Goal: Information Seeking & Learning: Learn about a topic

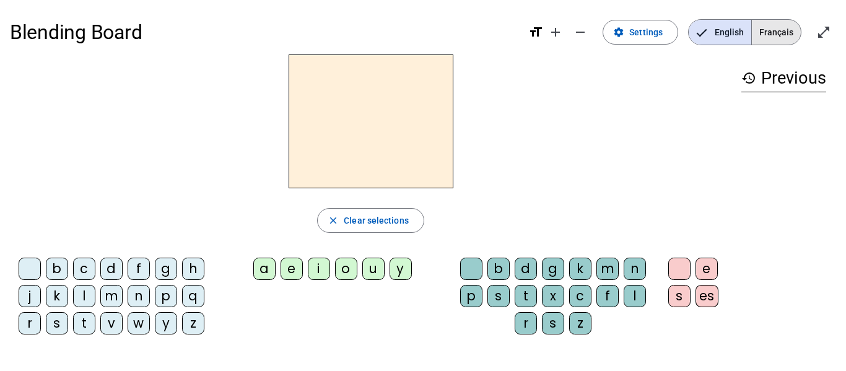
click at [771, 25] on span "Français" at bounding box center [776, 32] width 49 height 25
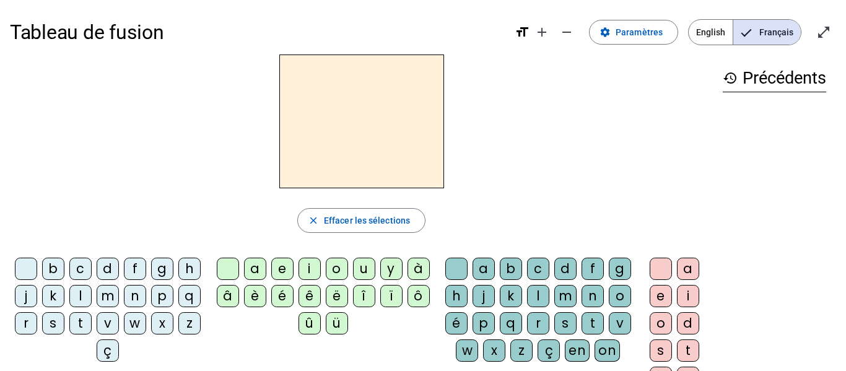
click at [64, 275] on div "b" at bounding box center [53, 269] width 22 height 22
click at [500, 279] on letter-bubble "a" at bounding box center [486, 271] width 27 height 27
click at [427, 144] on h2 "ba" at bounding box center [361, 122] width 165 height 134
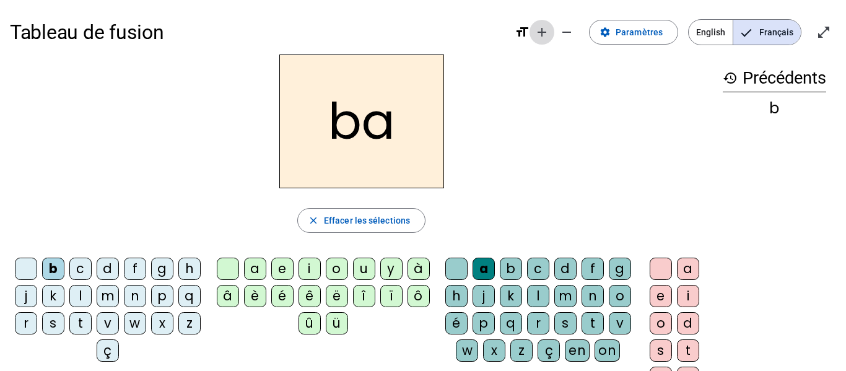
click at [549, 29] on mat-icon "add" at bounding box center [542, 32] width 15 height 15
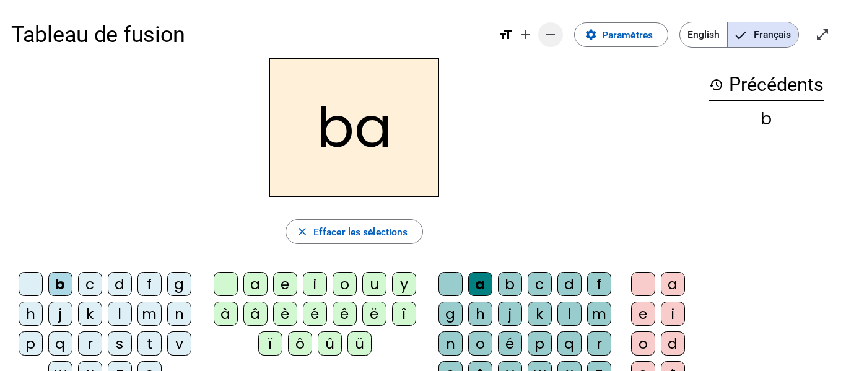
click at [556, 31] on mat-icon "remove" at bounding box center [550, 34] width 15 height 15
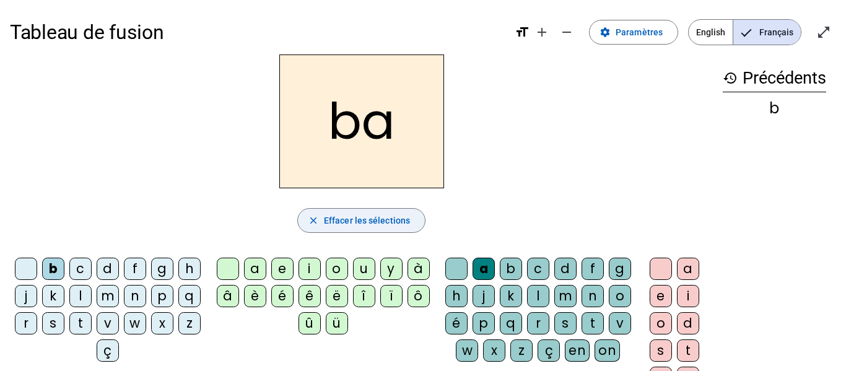
click at [299, 222] on span "button" at bounding box center [361, 221] width 127 height 30
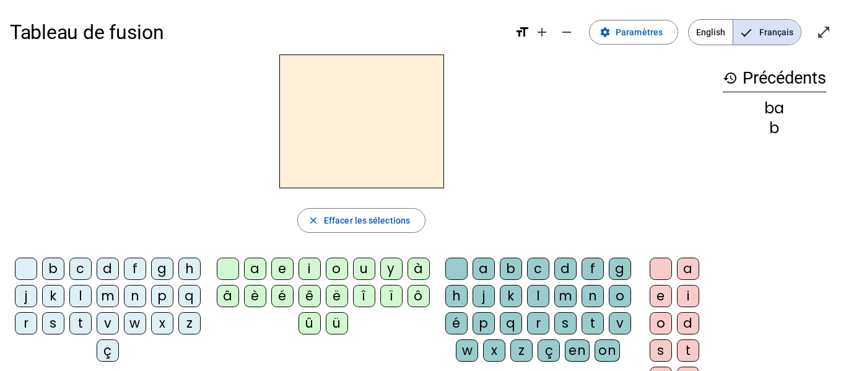
click at [492, 263] on div "a" at bounding box center [484, 269] width 22 height 22
click at [388, 222] on span "Effacer les sélections" at bounding box center [367, 220] width 86 height 15
click at [57, 265] on div "b" at bounding box center [53, 269] width 22 height 22
click at [248, 279] on div "a" at bounding box center [255, 269] width 22 height 22
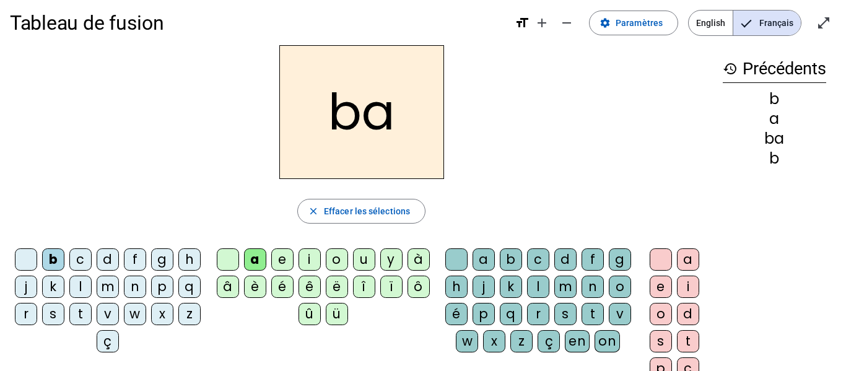
scroll to position [10, 0]
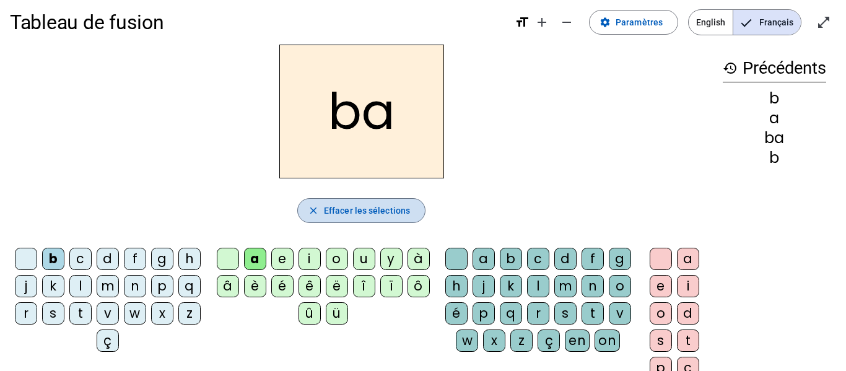
click at [364, 212] on span "Effacer les sélections" at bounding box center [367, 210] width 86 height 15
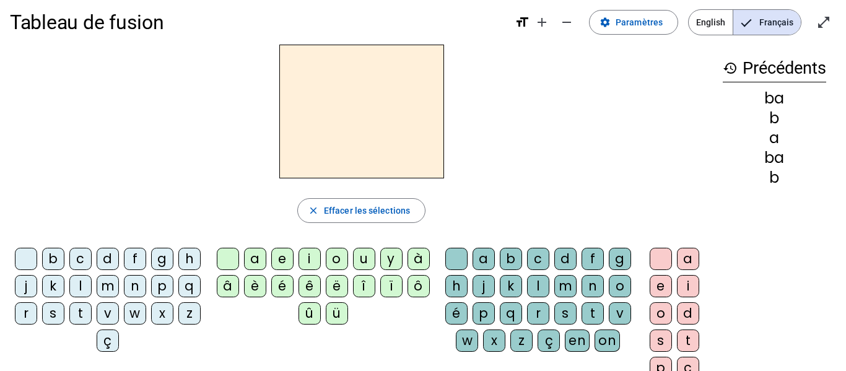
click at [549, 256] on div "c" at bounding box center [538, 259] width 22 height 22
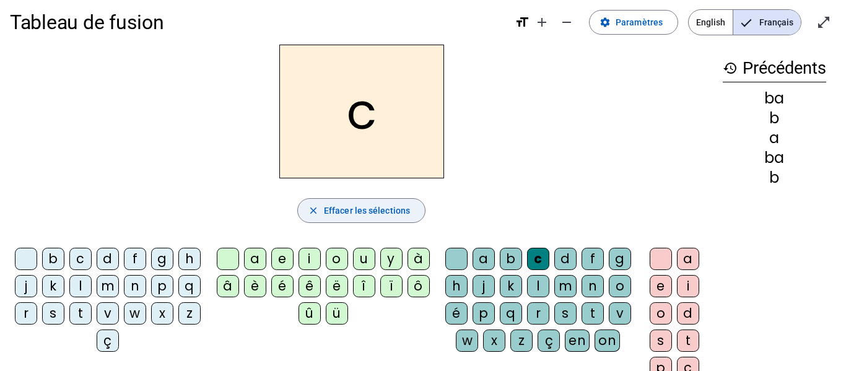
click at [337, 207] on span "Effacer les sélections" at bounding box center [367, 210] width 86 height 15
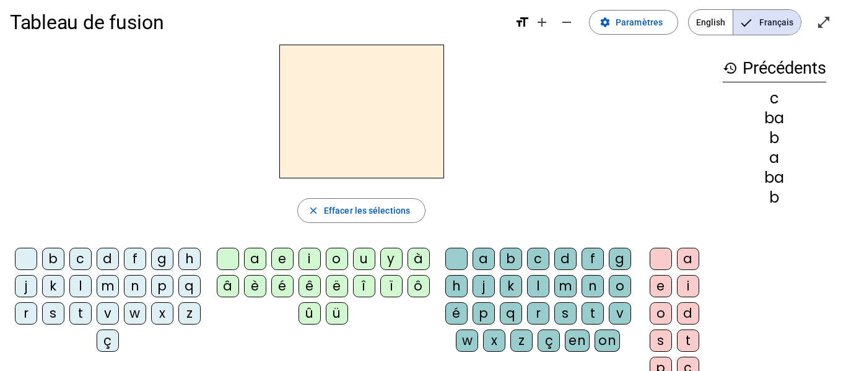
click at [494, 256] on div "a" at bounding box center [484, 259] width 22 height 22
click at [548, 256] on div "c" at bounding box center [538, 259] width 22 height 22
click at [495, 254] on div "a" at bounding box center [484, 259] width 22 height 22
click at [90, 257] on div "c" at bounding box center [80, 259] width 22 height 22
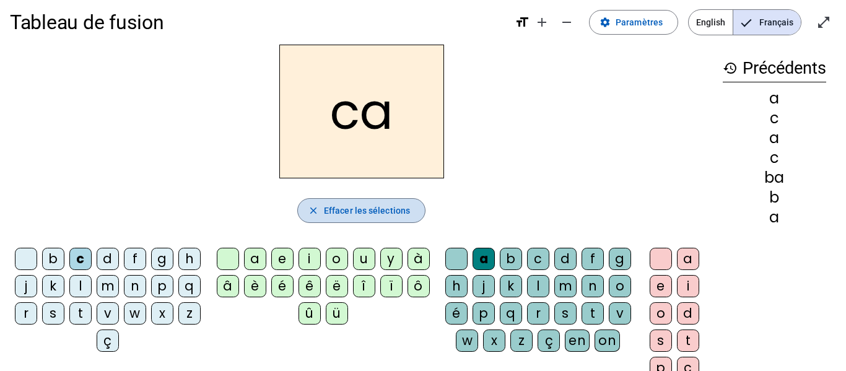
click at [359, 201] on span "button" at bounding box center [361, 211] width 127 height 30
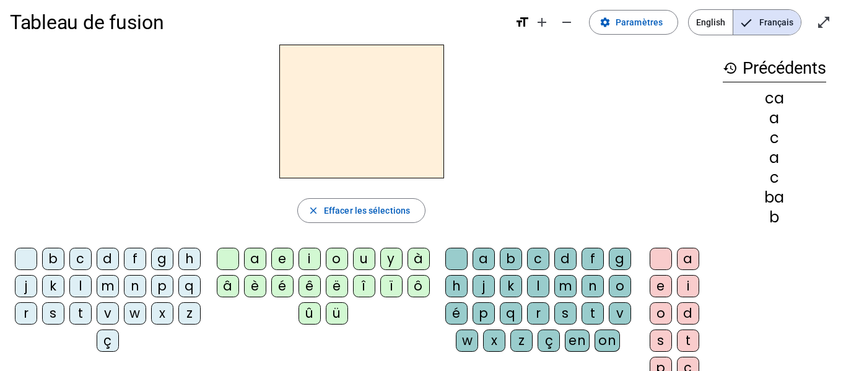
click at [361, 254] on div "u" at bounding box center [364, 259] width 22 height 22
click at [548, 258] on div "c" at bounding box center [538, 259] width 22 height 22
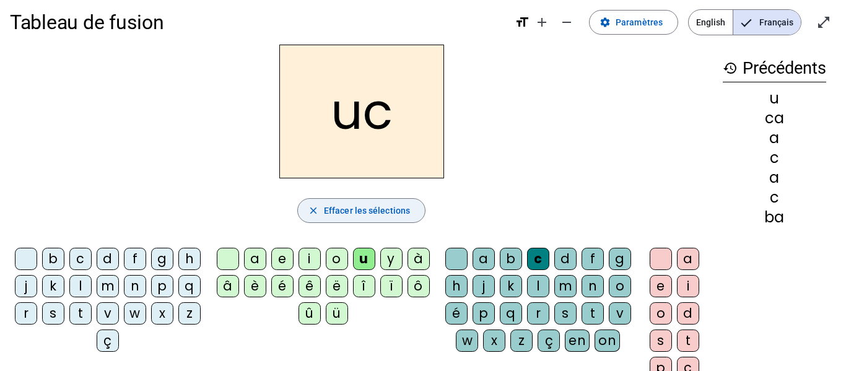
click at [353, 215] on span "Effacer les sélections" at bounding box center [367, 210] width 86 height 15
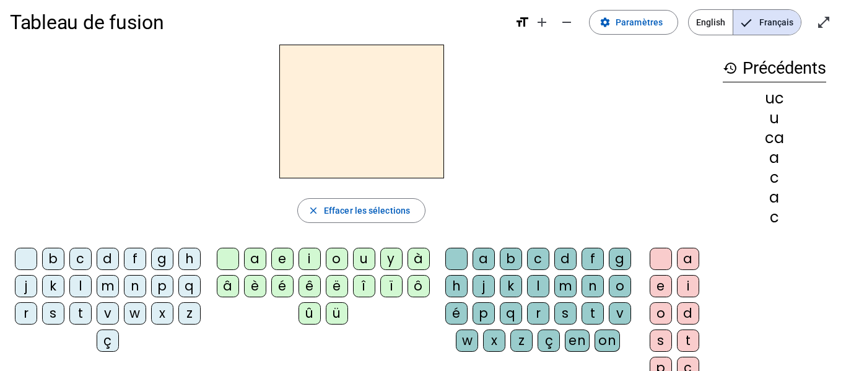
drag, startPoint x: 496, startPoint y: 255, endPoint x: 443, endPoint y: 250, distance: 53.5
click at [443, 250] on div "a b c d f g h j k l m n o é p q r s t v w x z ç en on" at bounding box center [540, 302] width 201 height 119
click at [554, 325] on div "s" at bounding box center [565, 313] width 22 height 22
click at [411, 287] on div "ô" at bounding box center [419, 286] width 22 height 22
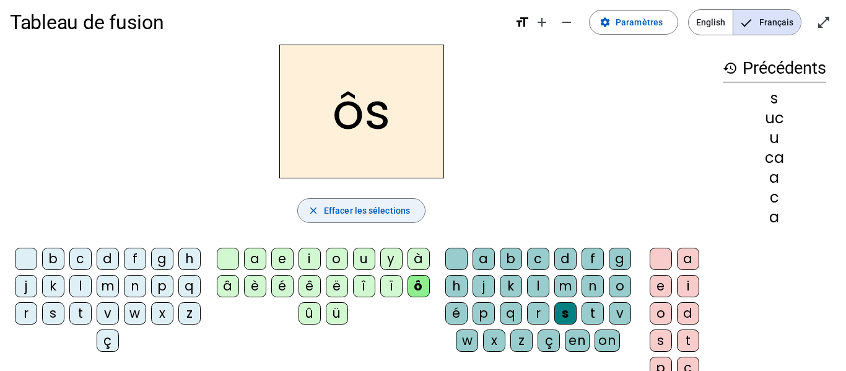
click at [398, 210] on span "Effacer les sélections" at bounding box center [367, 210] width 86 height 15
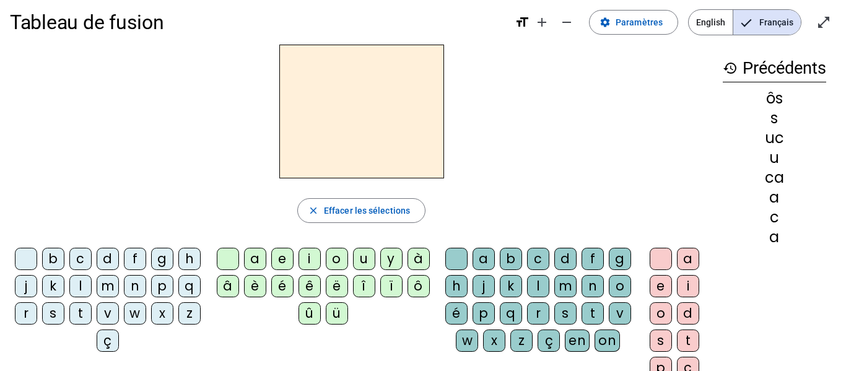
click at [546, 253] on div "c" at bounding box center [538, 259] width 22 height 22
click at [332, 250] on div "o" at bounding box center [337, 259] width 22 height 22
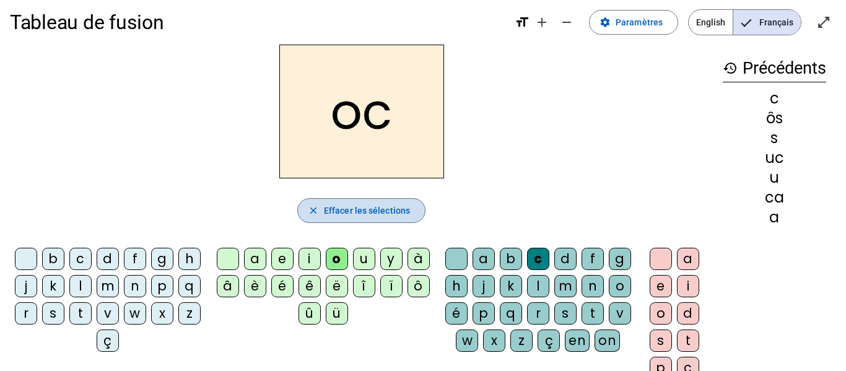
click at [362, 208] on span "Effacer les sélections" at bounding box center [367, 210] width 86 height 15
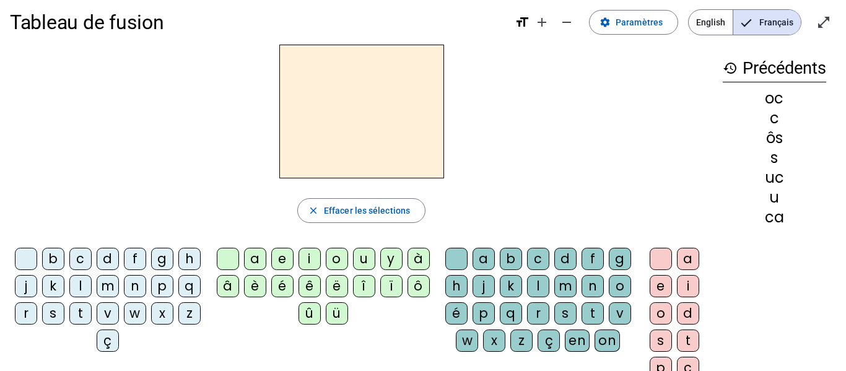
click at [252, 253] on div "a" at bounding box center [255, 259] width 22 height 22
click at [495, 252] on div "a" at bounding box center [484, 259] width 22 height 22
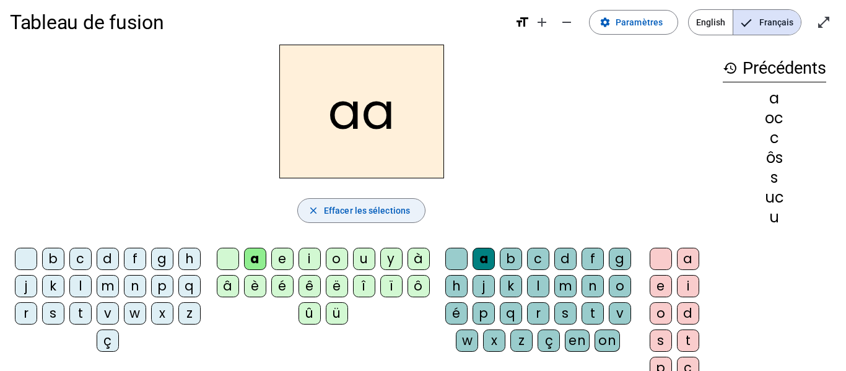
click at [379, 216] on span "Effacer les sélections" at bounding box center [367, 210] width 86 height 15
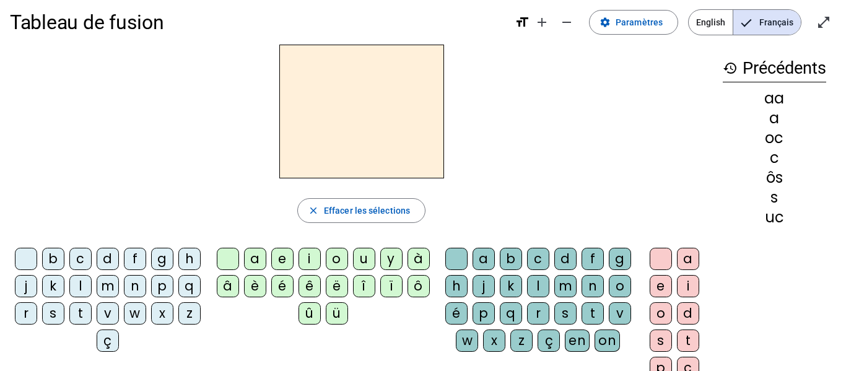
click at [280, 253] on div "e" at bounding box center [282, 259] width 22 height 22
click at [468, 303] on div "é" at bounding box center [456, 313] width 22 height 22
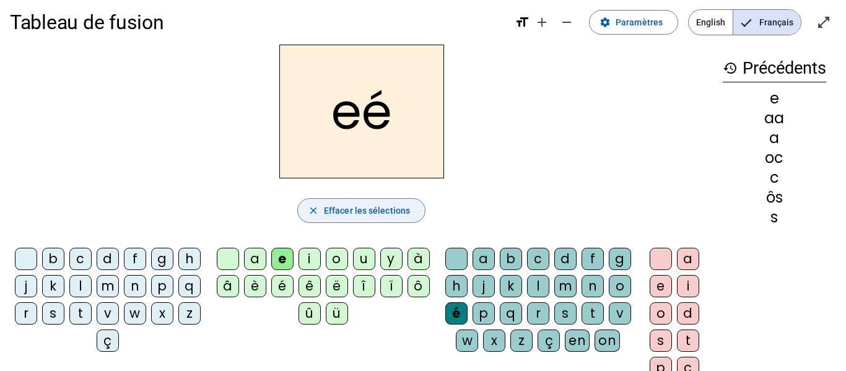
click at [389, 202] on span "button" at bounding box center [361, 211] width 127 height 30
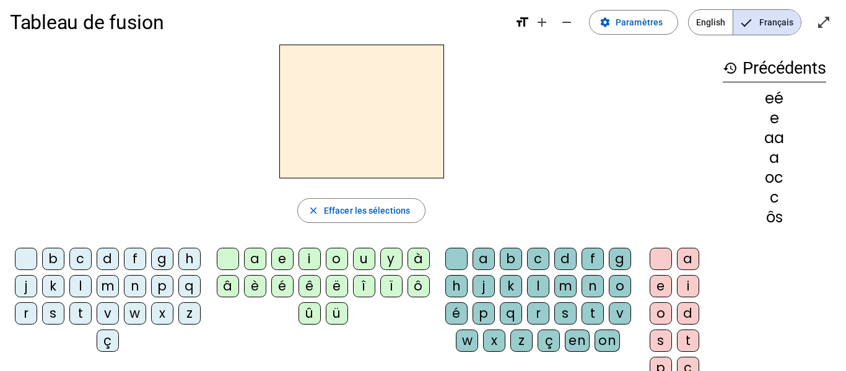
click at [687, 261] on div "a" at bounding box center [688, 259] width 22 height 22
click at [651, 278] on div "e" at bounding box center [661, 286] width 22 height 22
click at [494, 250] on div "a" at bounding box center [484, 259] width 22 height 22
